Goal: Transaction & Acquisition: Register for event/course

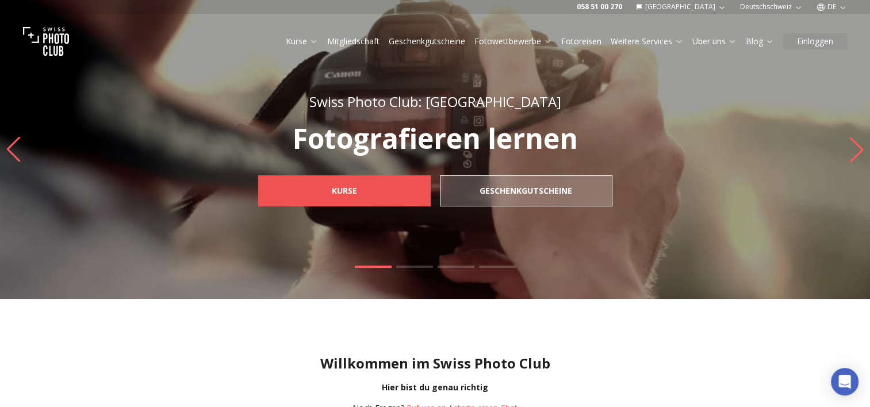
click at [366, 189] on link "Kurse" at bounding box center [344, 190] width 173 height 31
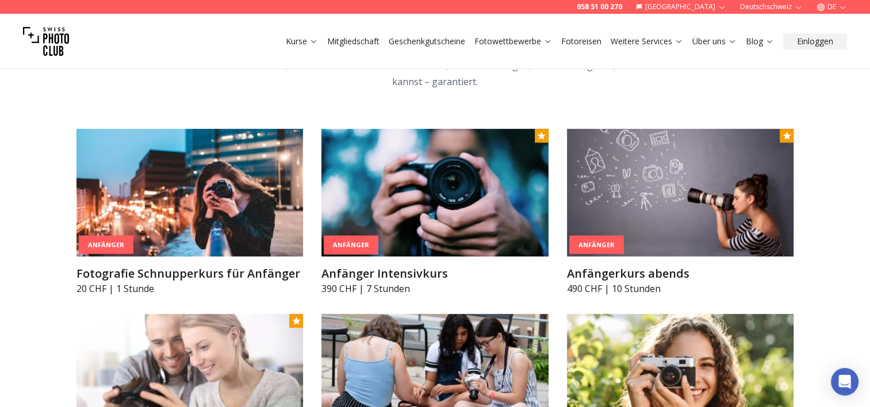
scroll to position [581, 0]
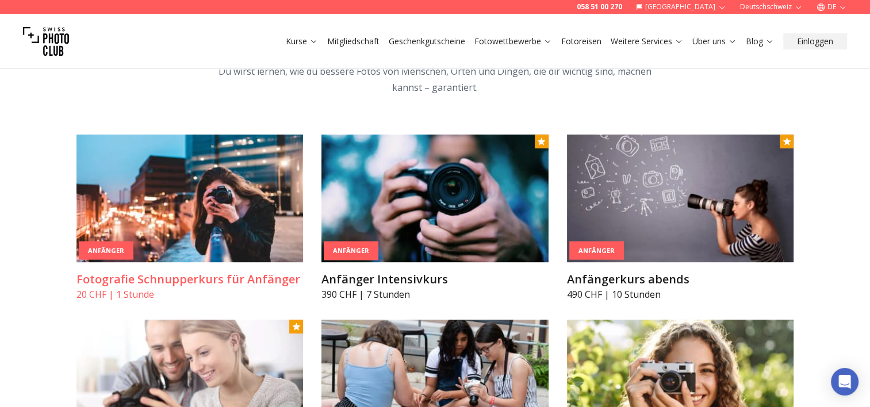
click at [161, 212] on img at bounding box center [189, 199] width 227 height 128
